Goal: Find specific page/section: Find specific page/section

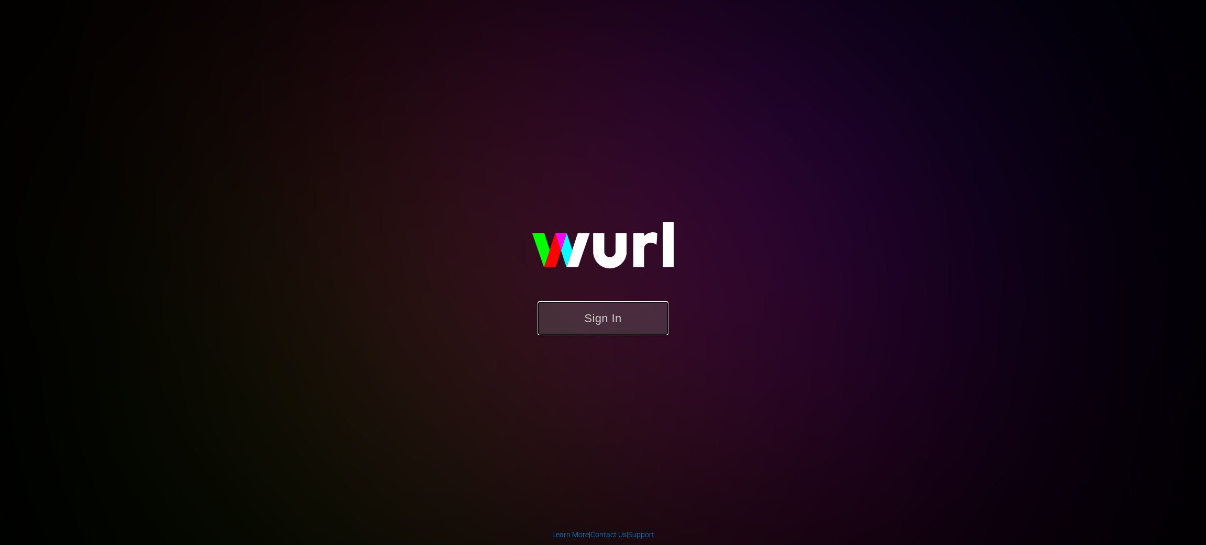
click at [612, 325] on button "Sign In" at bounding box center [603, 319] width 131 height 34
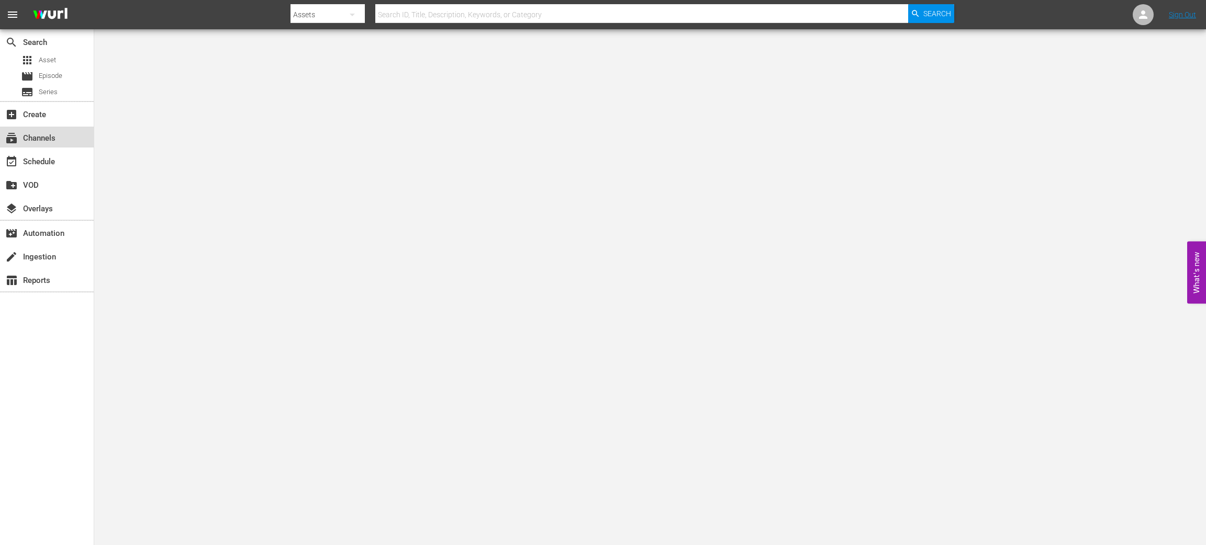
click at [43, 137] on div "subscriptions Channels" at bounding box center [29, 136] width 59 height 9
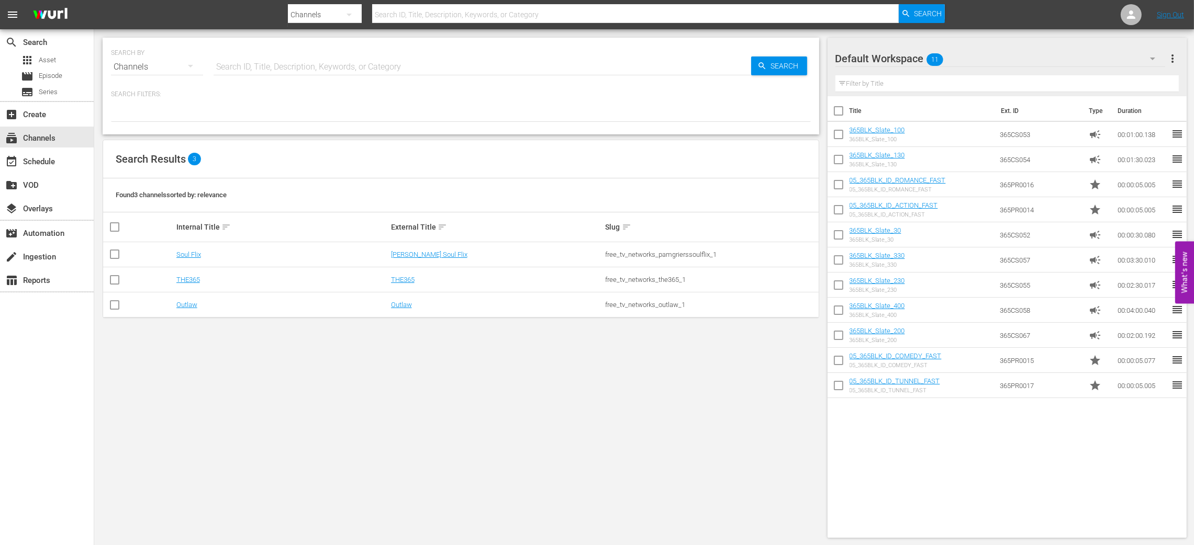
click at [354, 16] on icon "button" at bounding box center [349, 14] width 13 height 13
click at [300, 55] on div "Series" at bounding box center [321, 60] width 42 height 17
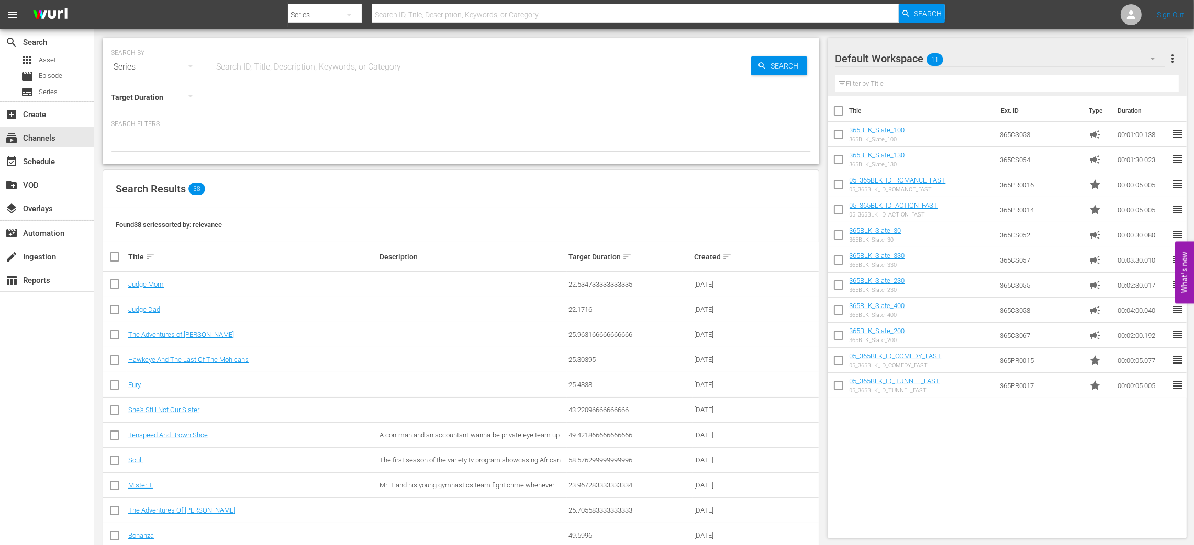
click at [432, 13] on input "text" at bounding box center [635, 14] width 526 height 25
type input "mr"
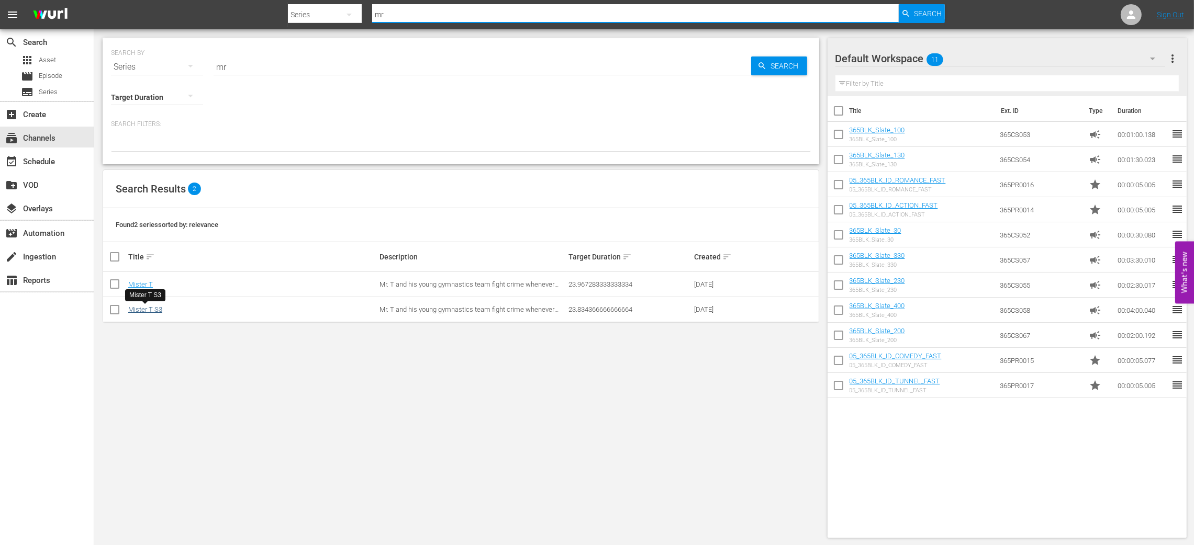
type input "mr"
click at [145, 308] on link "Mister T S3" at bounding box center [145, 310] width 34 height 8
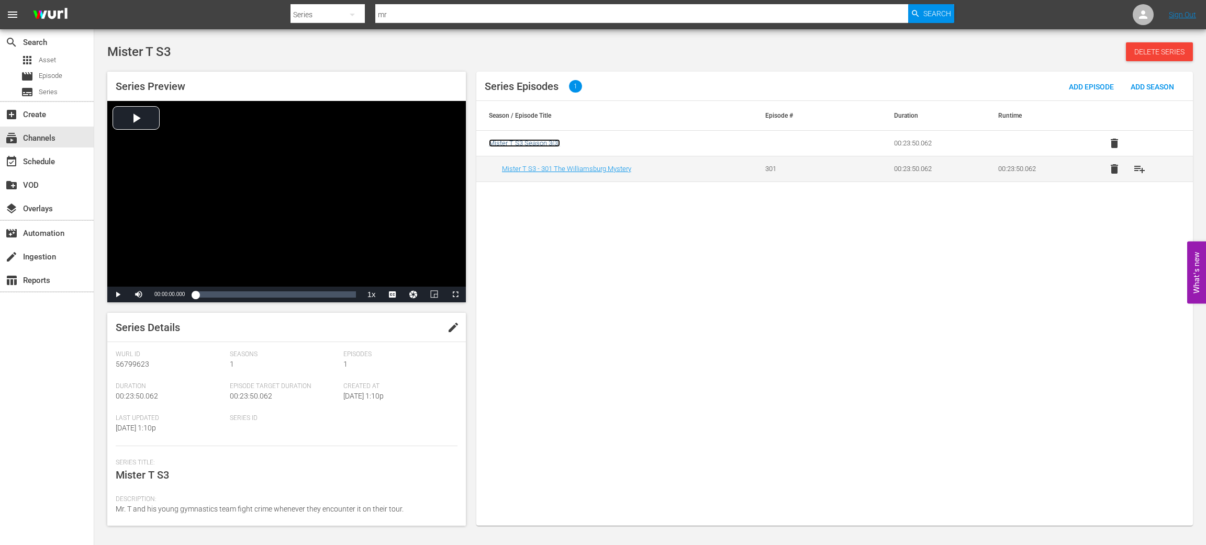
click at [539, 143] on span "Mister T S3 Season 3 ( 3 )" at bounding box center [524, 143] width 71 height 8
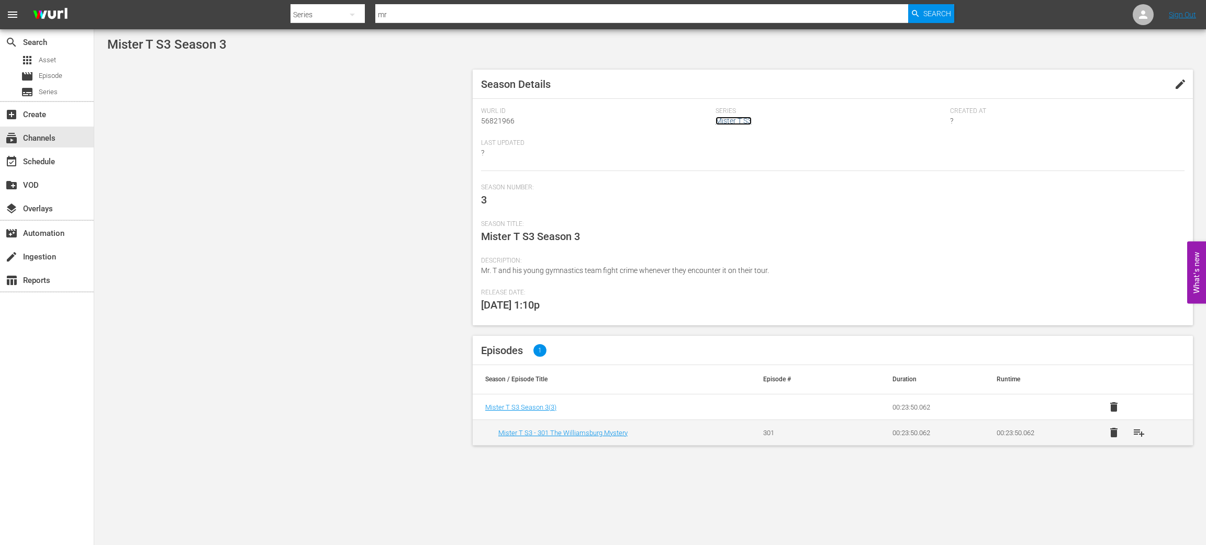
click at [732, 121] on link "Mister T S3" at bounding box center [734, 121] width 36 height 8
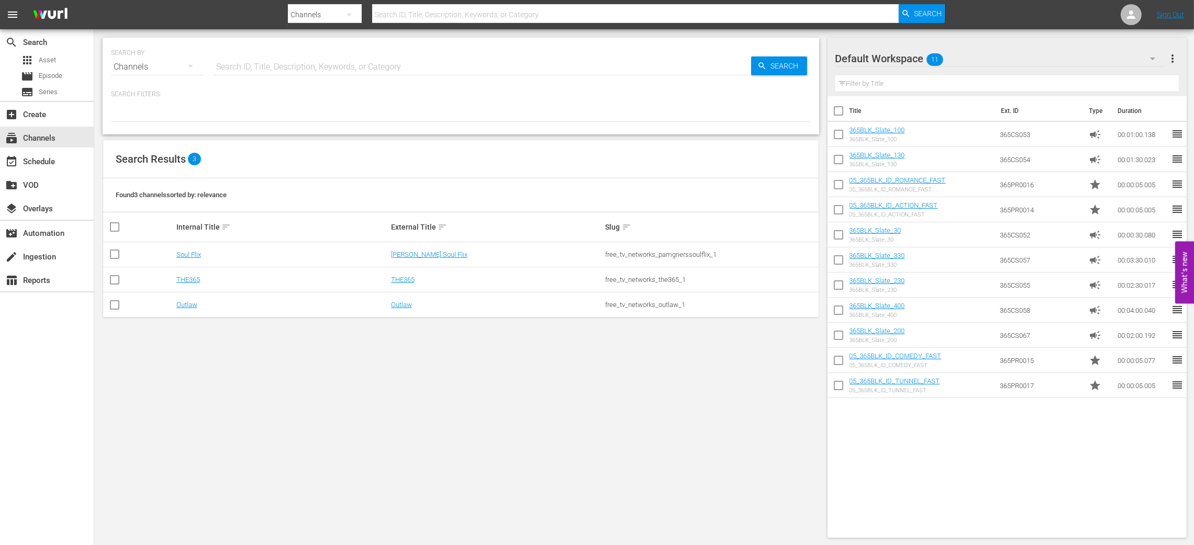
click at [400, 18] on input "text" at bounding box center [635, 14] width 526 height 25
type input "mt"
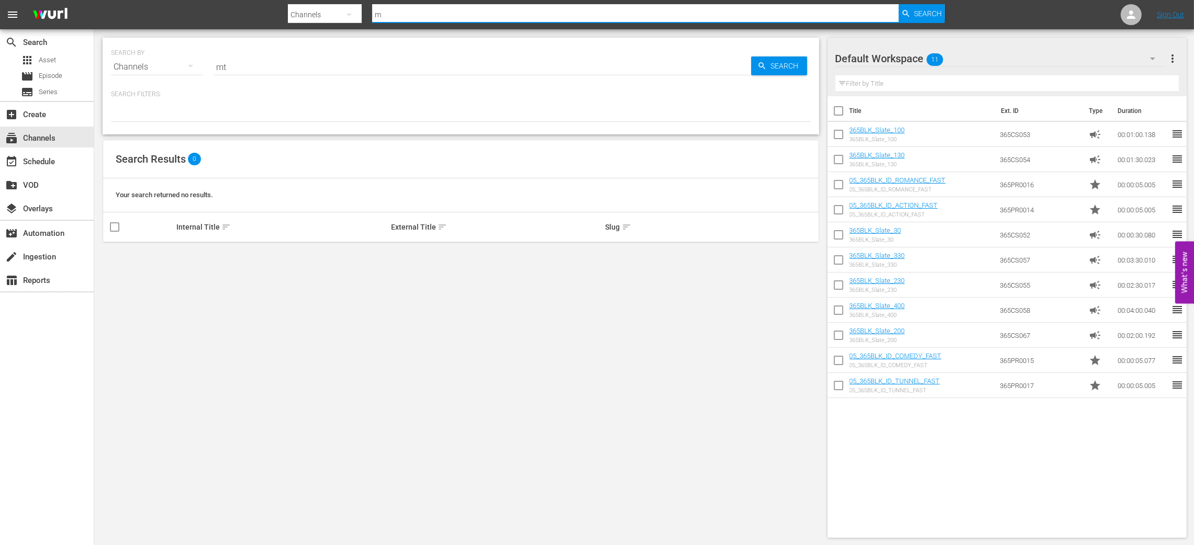
type input "mr"
drag, startPoint x: 781, startPoint y: 70, endPoint x: 780, endPoint y: 81, distance: 11.0
click at [782, 70] on span "Search" at bounding box center [787, 66] width 40 height 19
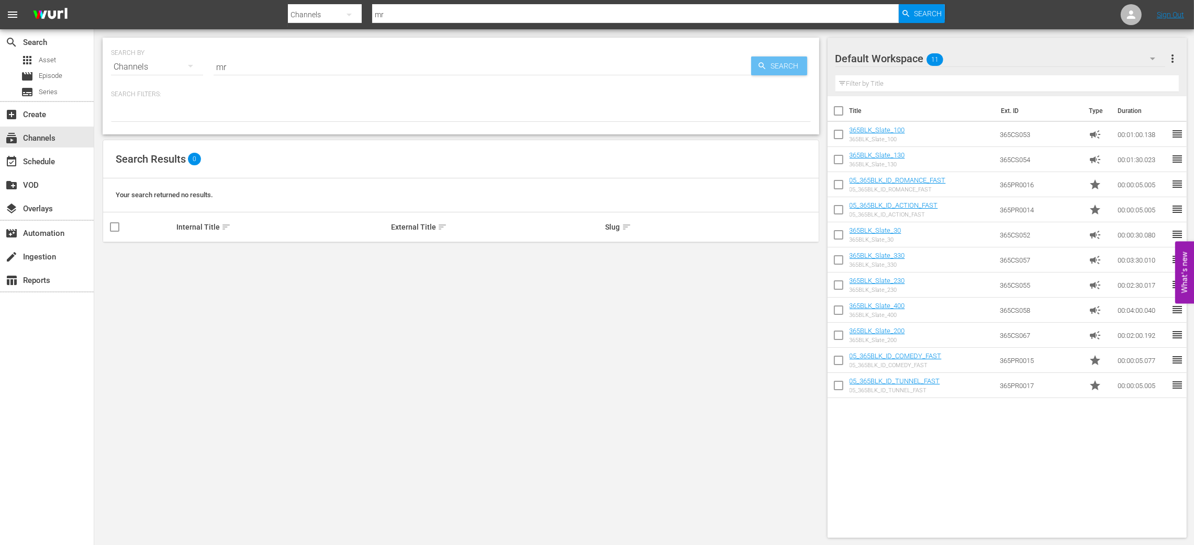
click at [772, 66] on span "Search" at bounding box center [787, 66] width 40 height 19
click at [189, 69] on icon "button" at bounding box center [190, 66] width 13 height 13
drag, startPoint x: 142, startPoint y: 120, endPoint x: 158, endPoint y: 113, distance: 17.8
click at [145, 119] on div "Series" at bounding box center [145, 120] width 42 height 17
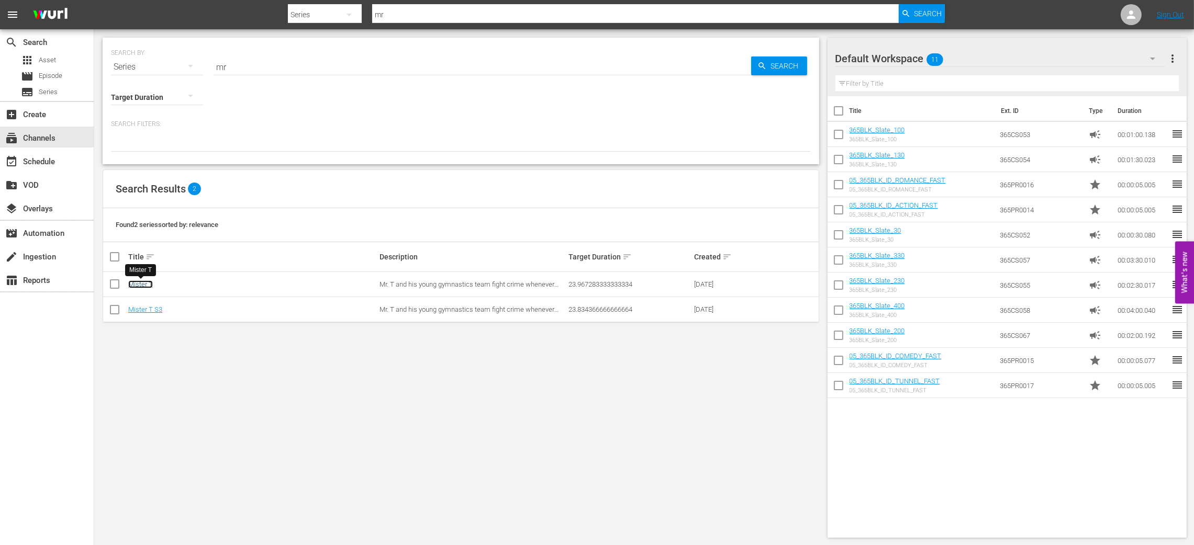
click at [142, 282] on link "Mister T" at bounding box center [140, 285] width 25 height 8
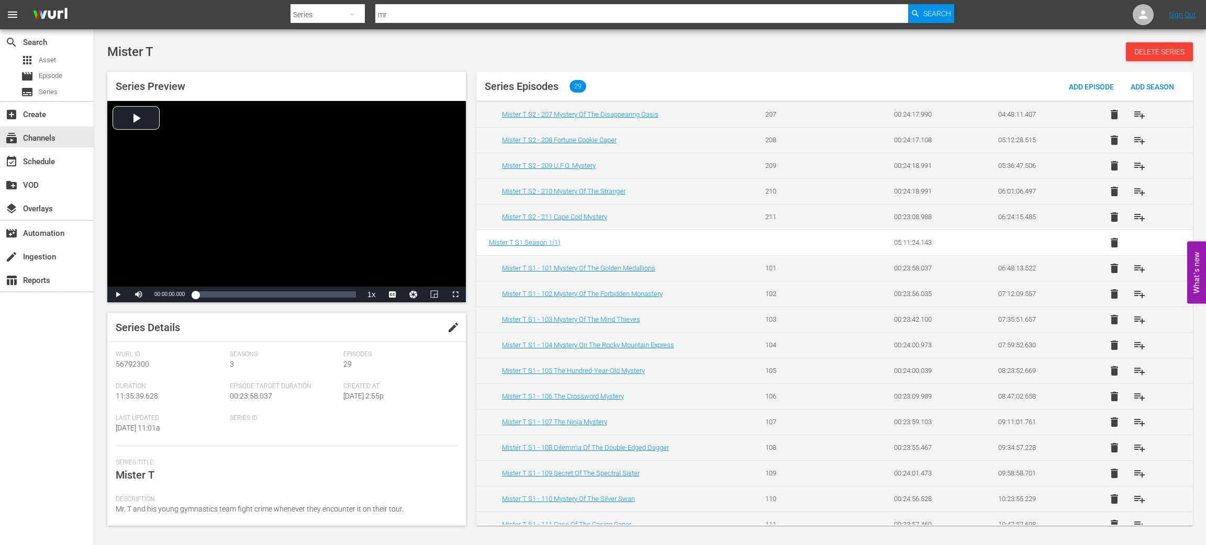
scroll to position [429, 0]
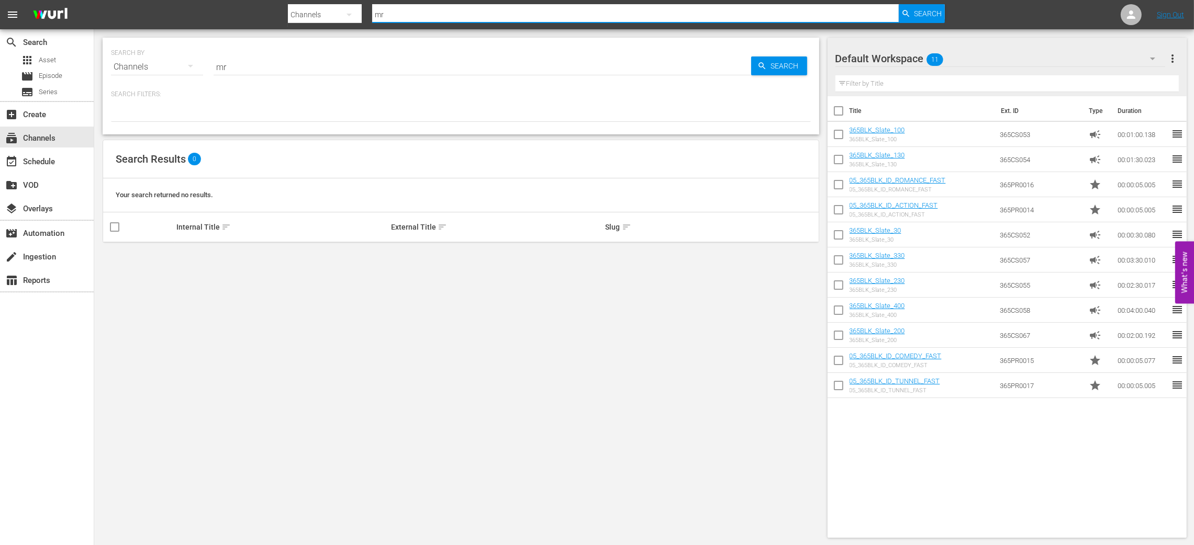
drag, startPoint x: 433, startPoint y: 10, endPoint x: 450, endPoint y: 12, distance: 17.3
click at [439, 12] on input "mr" at bounding box center [635, 14] width 526 height 25
click at [928, 9] on span "Search" at bounding box center [928, 13] width 28 height 19
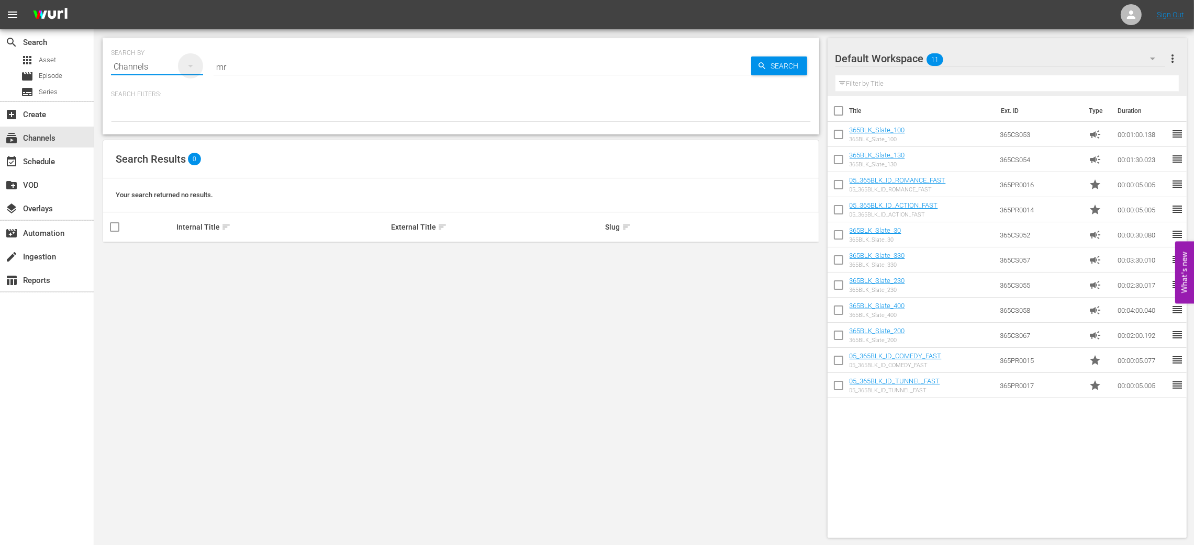
click at [193, 66] on icon "button" at bounding box center [190, 66] width 13 height 13
click at [143, 119] on div "Series" at bounding box center [145, 120] width 42 height 17
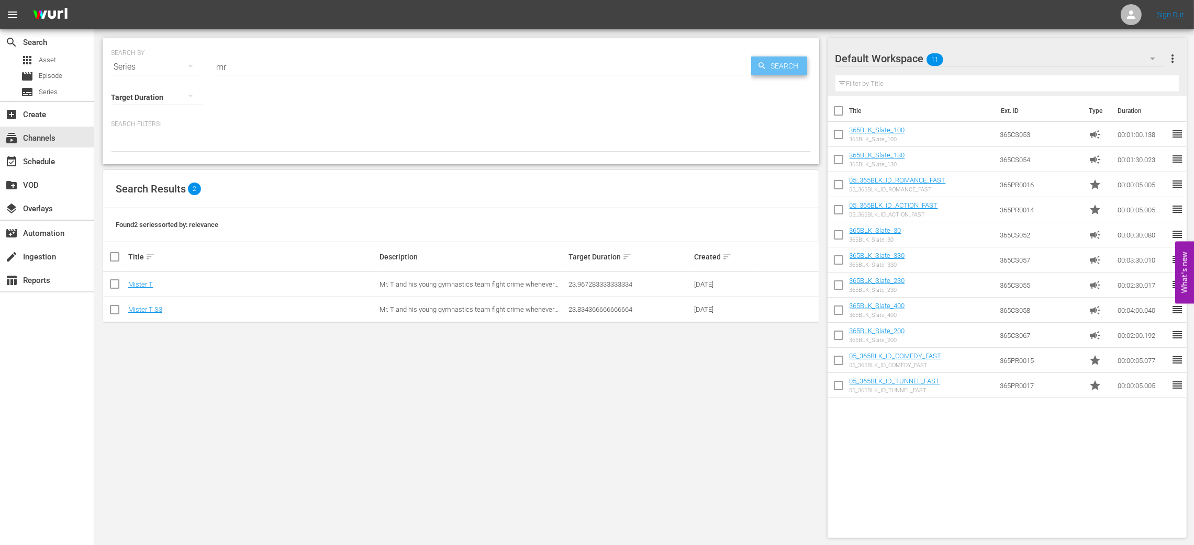
click at [786, 66] on span "Search" at bounding box center [787, 66] width 40 height 19
click at [781, 65] on span "Search" at bounding box center [787, 66] width 40 height 19
click at [133, 283] on link "Mister T" at bounding box center [140, 285] width 25 height 8
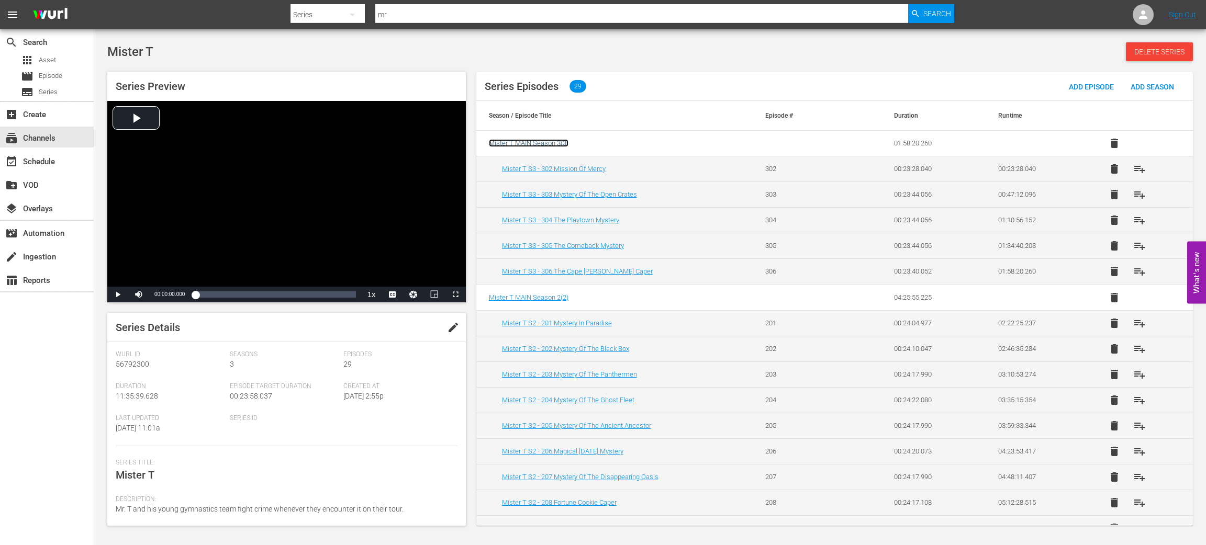
click at [530, 141] on span "Mister T MAIN Season 3 ( 3 )" at bounding box center [529, 143] width 80 height 8
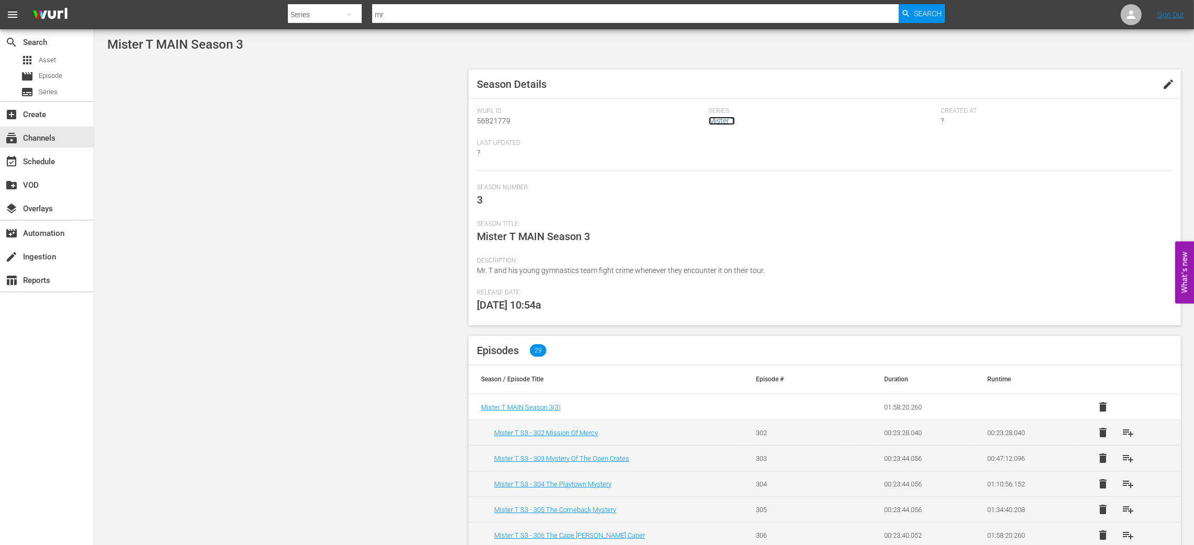
click at [723, 121] on link "Mister T" at bounding box center [722, 121] width 26 height 8
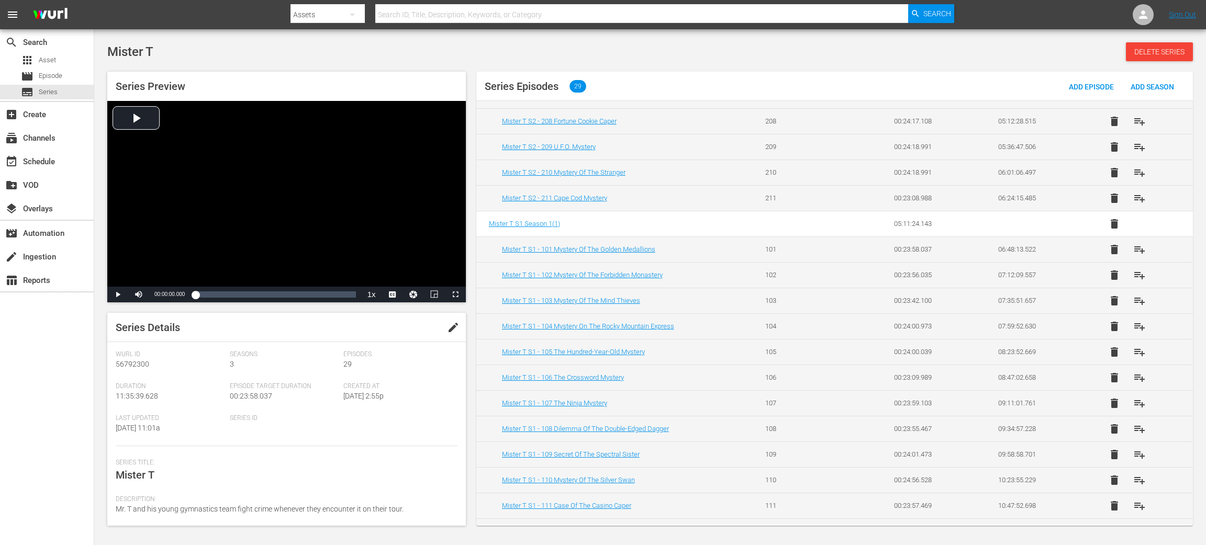
scroll to position [429, 0]
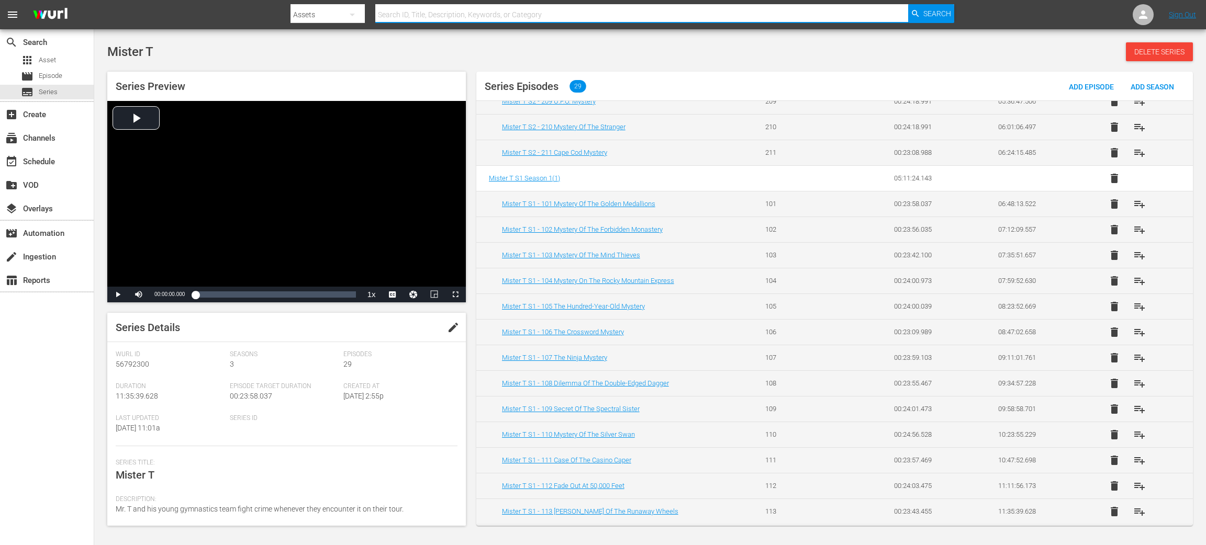
click at [430, 12] on input "text" at bounding box center [641, 14] width 533 height 25
type input "mr"
click at [350, 14] on icon "button" at bounding box center [352, 15] width 5 height 3
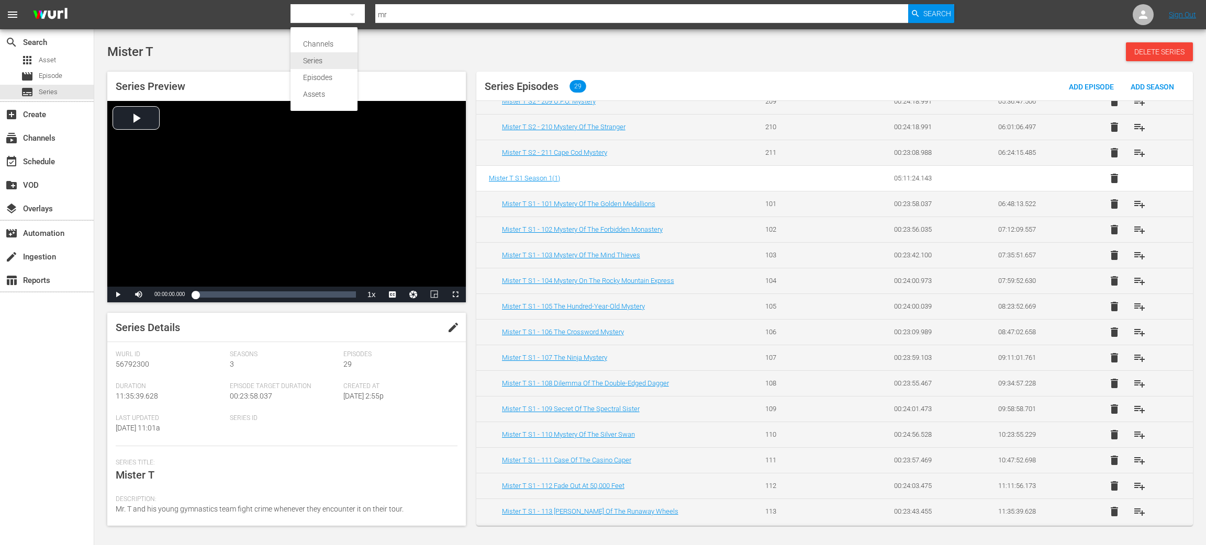
click at [319, 62] on div "Series" at bounding box center [324, 60] width 42 height 17
click at [514, 18] on input "text" at bounding box center [641, 14] width 533 height 25
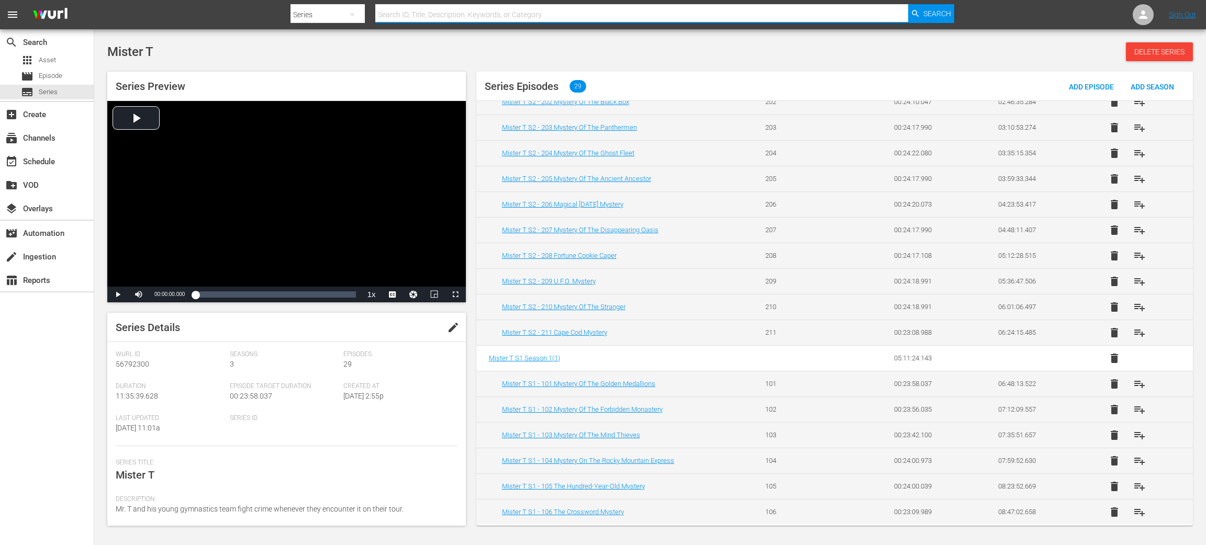
scroll to position [247, 0]
click at [425, 15] on input "text" at bounding box center [641, 14] width 533 height 25
type input "mister"
click at [935, 9] on span "Search" at bounding box center [937, 13] width 28 height 19
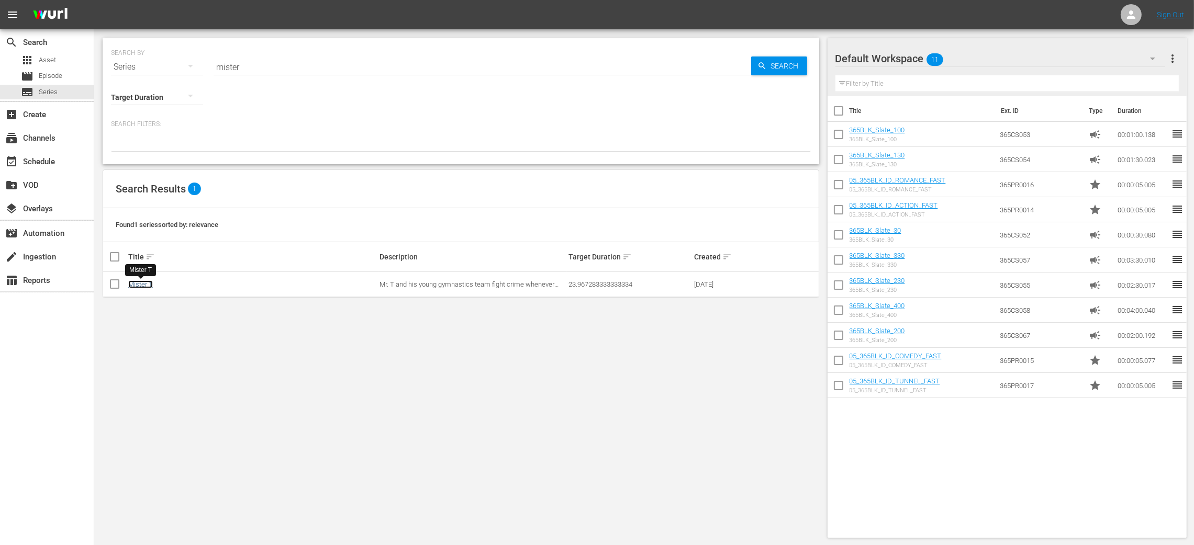
click at [136, 285] on link "Mister T" at bounding box center [140, 285] width 25 height 8
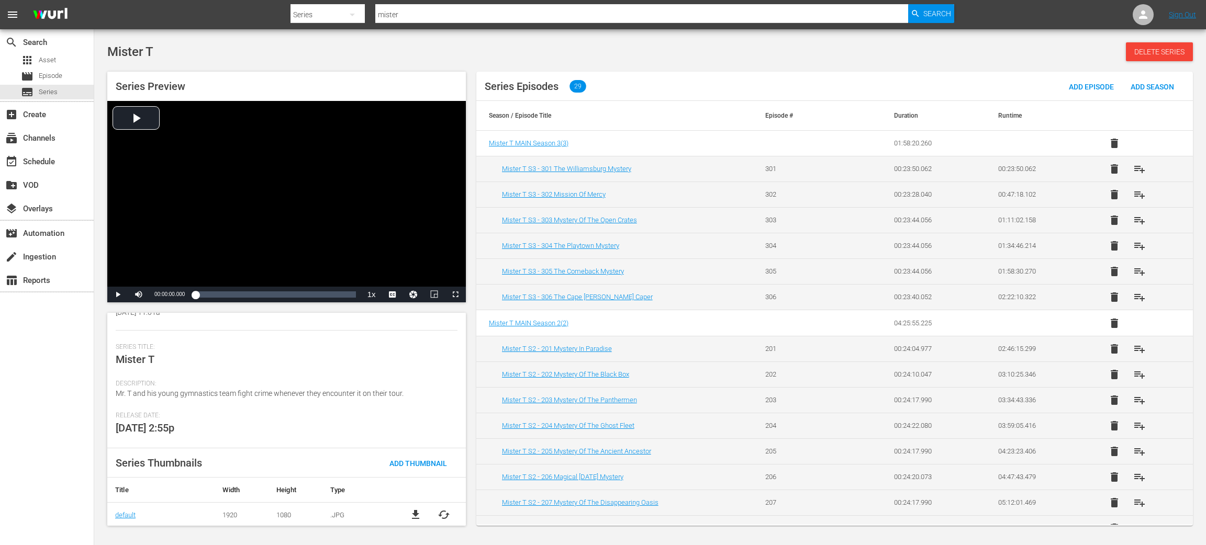
scroll to position [117, 0]
click at [545, 144] on span "Mister T MAIN Season 3 ( 3 )" at bounding box center [529, 143] width 80 height 8
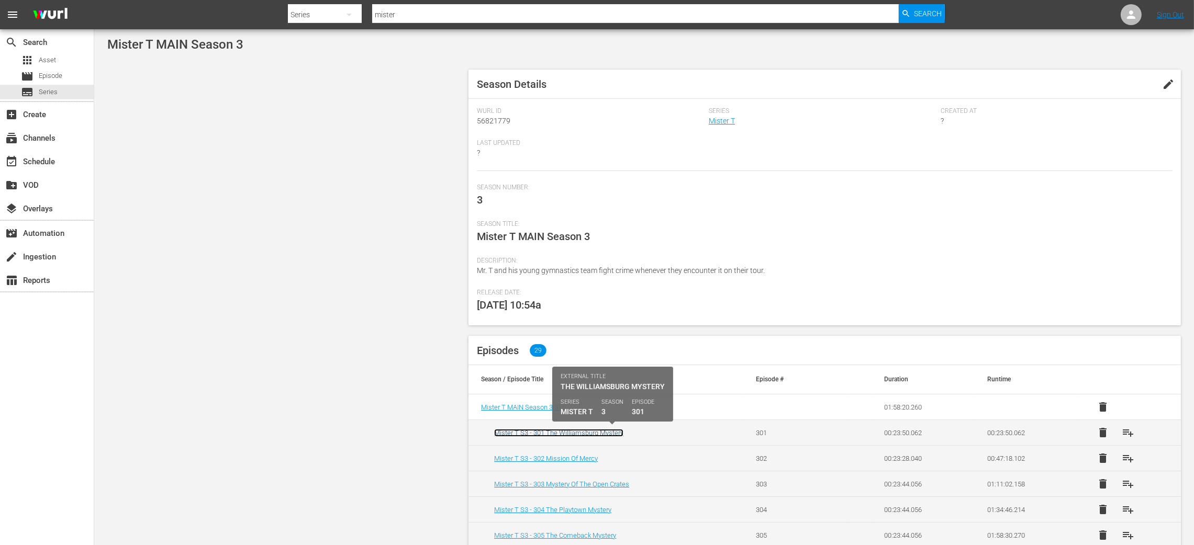
click at [551, 432] on link "Mister T S3 - 301 The Williamsburg Mystery" at bounding box center [558, 433] width 129 height 8
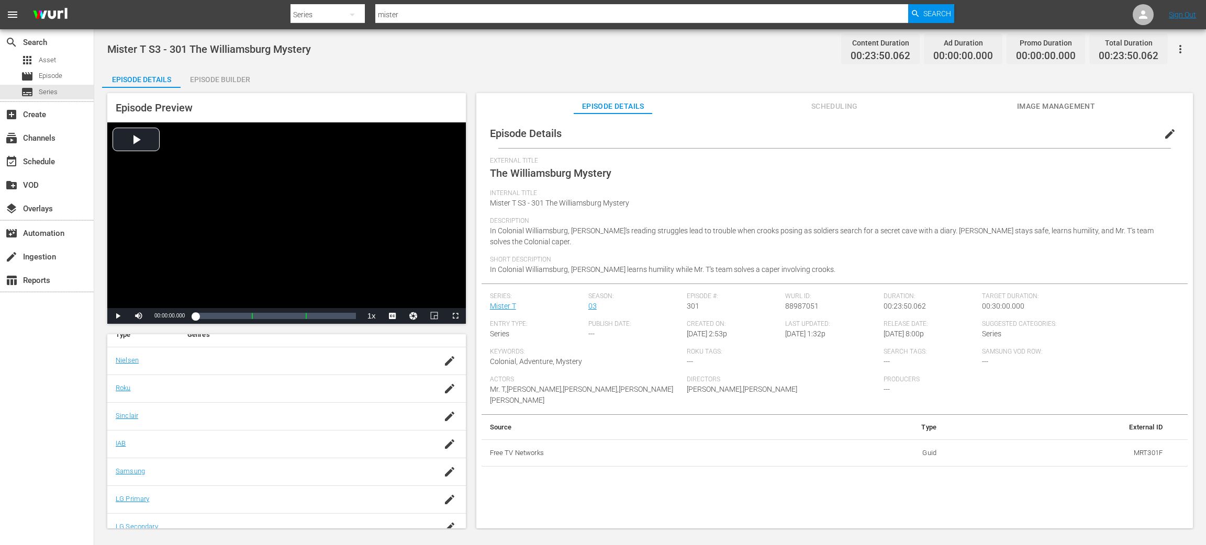
scroll to position [181, 0]
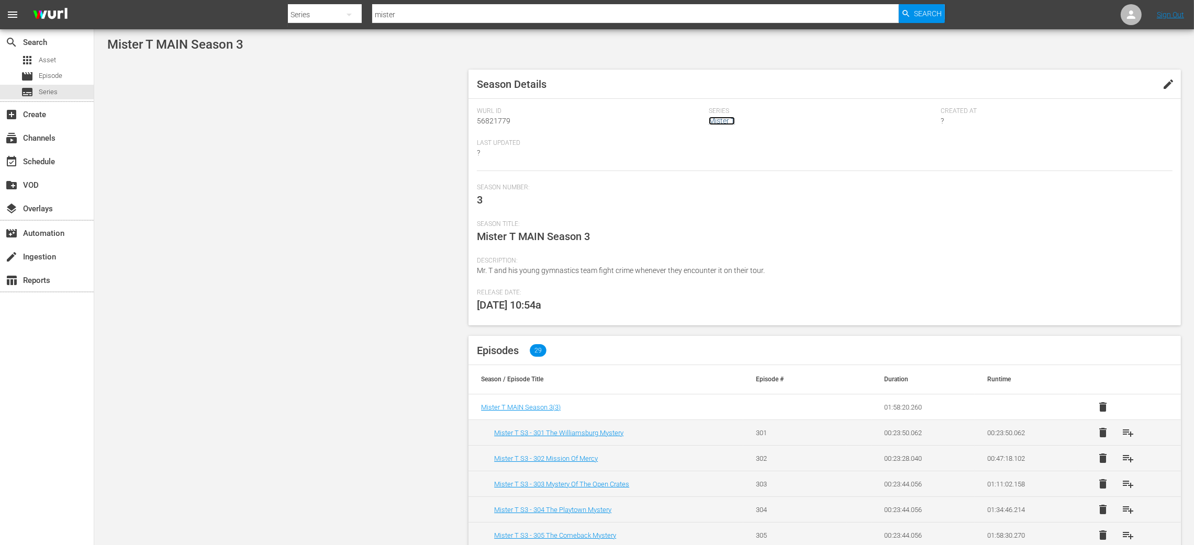
click at [723, 122] on link "Mister T" at bounding box center [722, 121] width 26 height 8
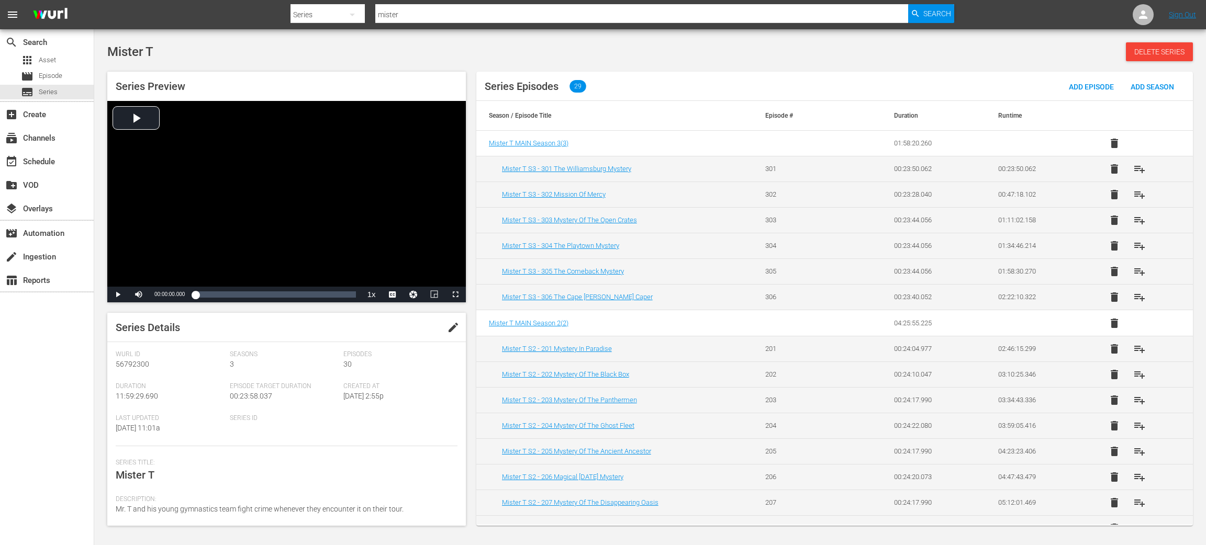
click at [467, 18] on input "mister" at bounding box center [641, 14] width 533 height 25
click at [939, 13] on span "Search" at bounding box center [937, 13] width 28 height 19
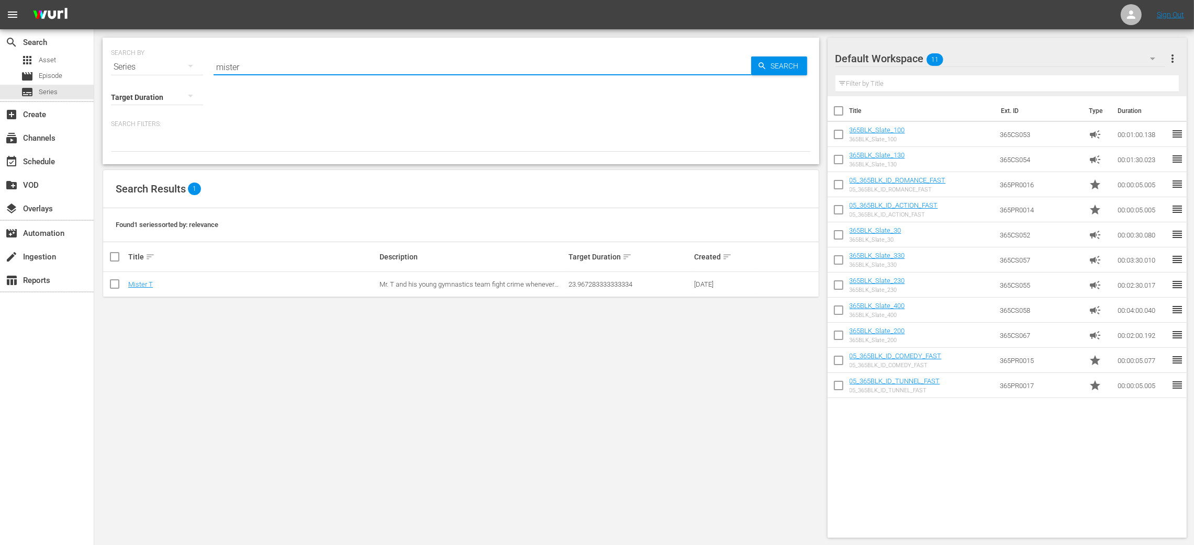
drag, startPoint x: 259, startPoint y: 67, endPoint x: 72, endPoint y: 102, distance: 190.2
click at [94, 0] on div "search Search apps Asset movie Episode subtitles Series add_box Create subscrip…" at bounding box center [644, 0] width 1100 height 0
type input "static"
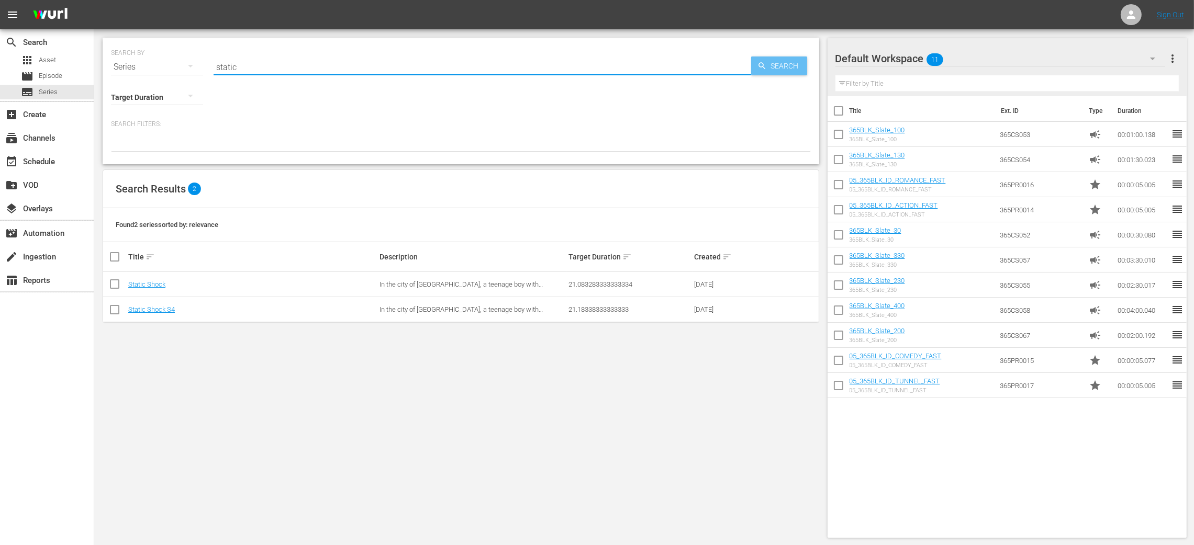
click at [775, 61] on span "Search" at bounding box center [787, 66] width 40 height 19
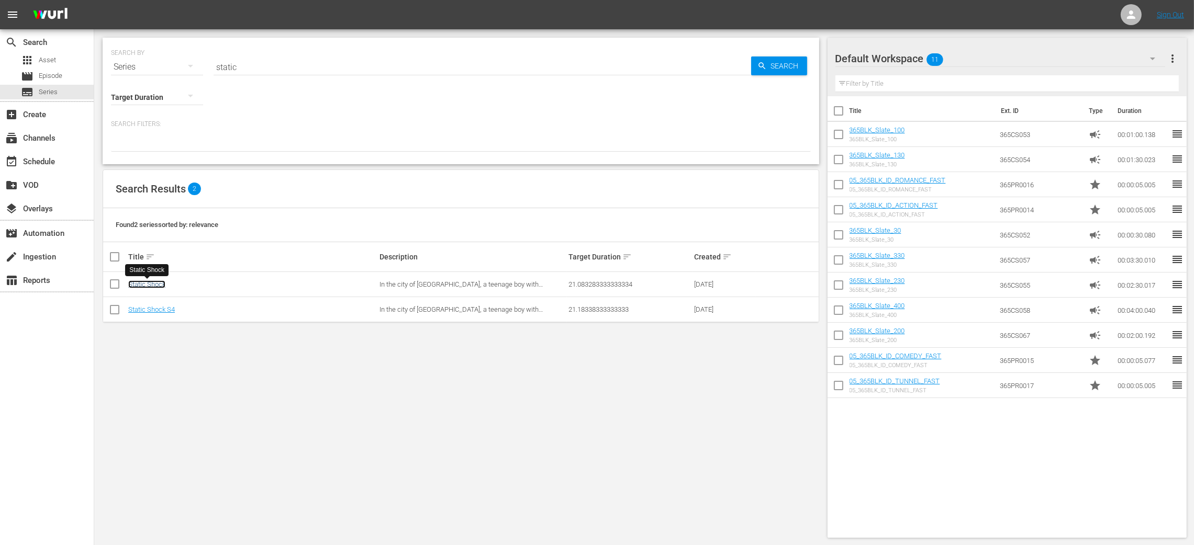
click at [149, 285] on link "Static Shock" at bounding box center [146, 285] width 37 height 8
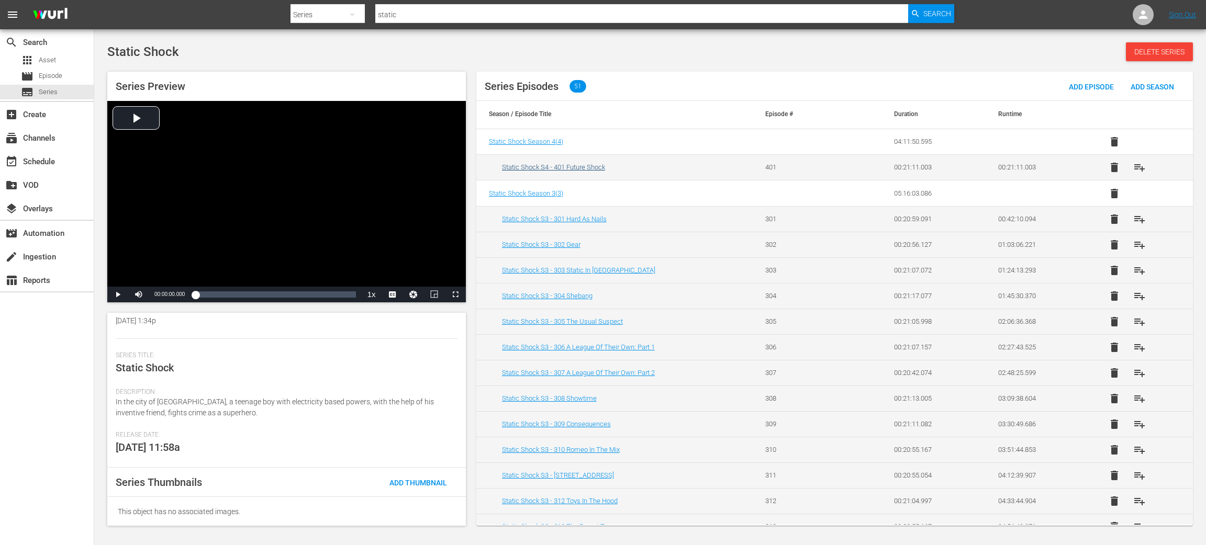
scroll to position [3, 0]
drag, startPoint x: 413, startPoint y: 15, endPoint x: 419, endPoint y: 20, distance: 8.6
click at [413, 15] on input "static" at bounding box center [641, 14] width 533 height 25
type input "s"
type input "mister"
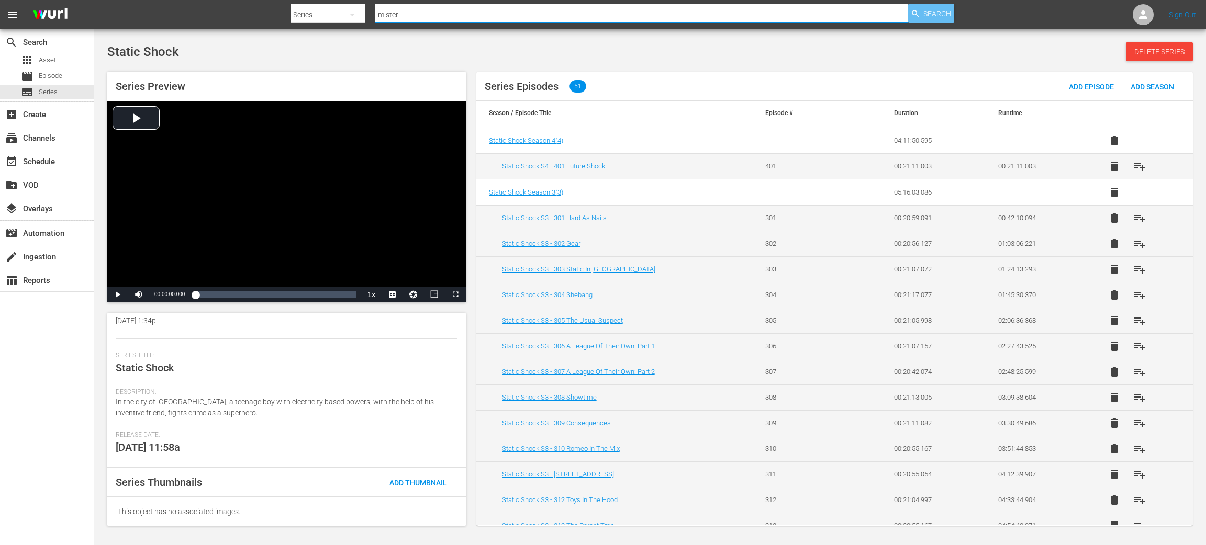
click at [938, 14] on span "Search" at bounding box center [937, 13] width 28 height 19
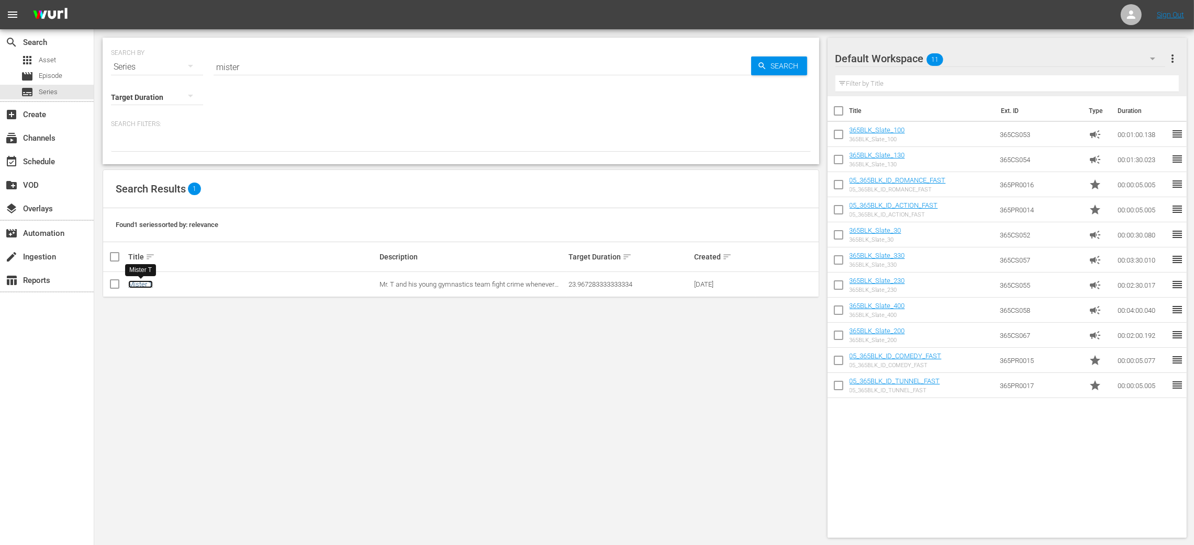
click at [140, 287] on link "Mister T" at bounding box center [140, 285] width 25 height 8
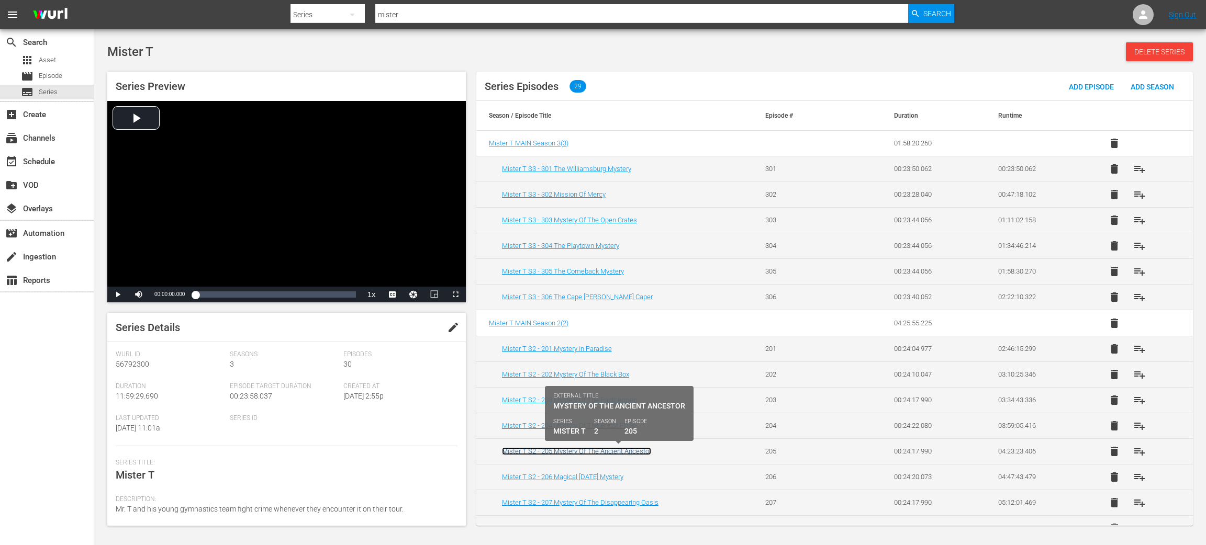
click at [541, 449] on link "Mister T S2 - 205 Mystery Of The Ancient Ancestor" at bounding box center [576, 452] width 149 height 8
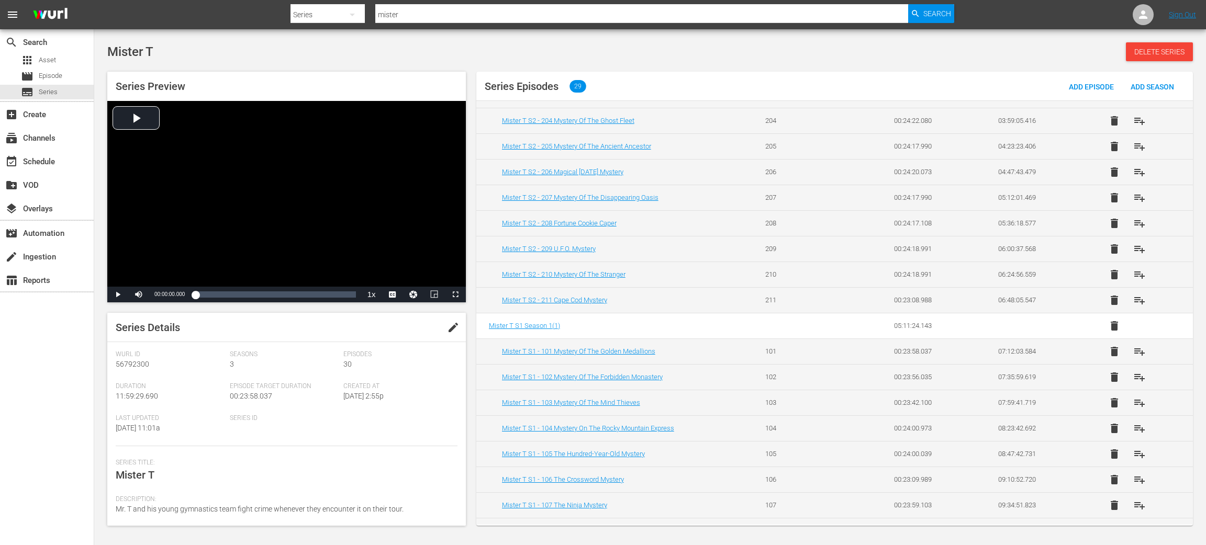
scroll to position [306, 0]
click at [506, 83] on span "Series Episodes" at bounding box center [522, 86] width 74 height 13
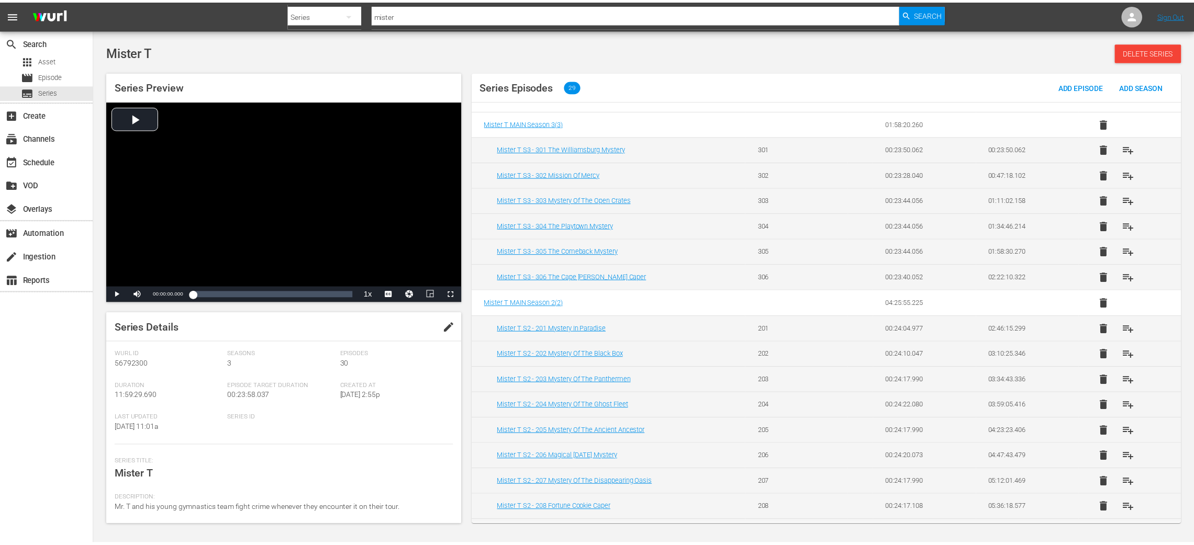
scroll to position [0, 0]
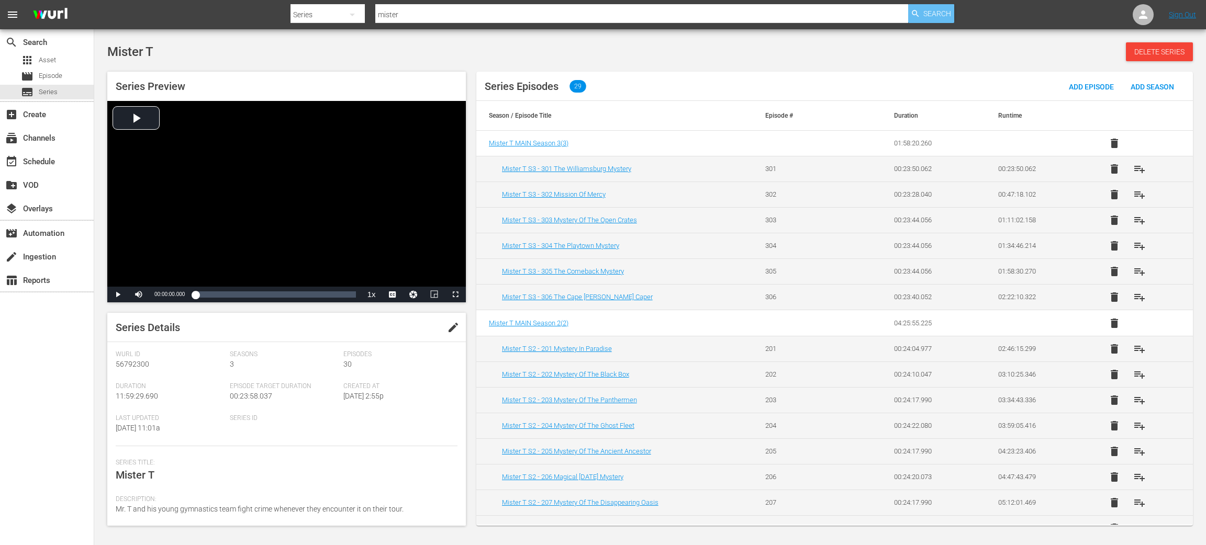
click at [934, 12] on span "Search" at bounding box center [937, 13] width 28 height 19
